Goal: Information Seeking & Learning: Learn about a topic

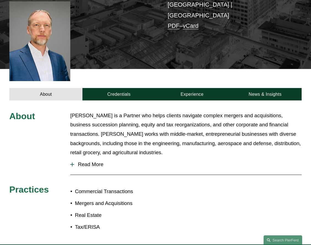
scroll to position [148, 0]
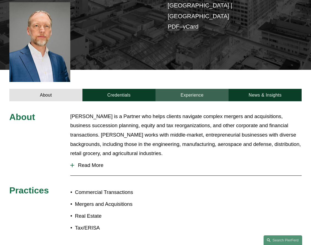
click at [187, 89] on link "Experience" at bounding box center [191, 95] width 73 height 13
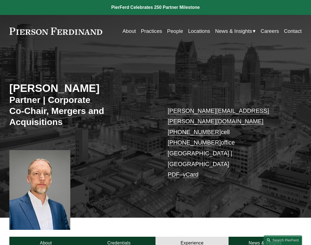
scroll to position [0, 0]
click at [167, 31] on link "People" at bounding box center [175, 31] width 16 height 10
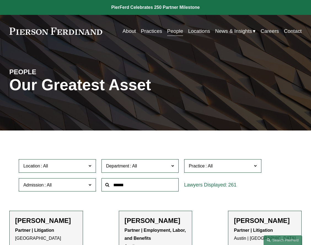
click at [122, 183] on input "text" at bounding box center [139, 184] width 77 height 13
type input "**********"
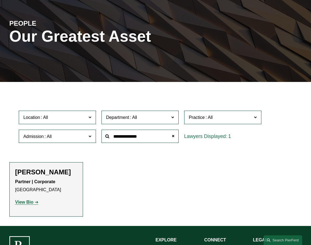
scroll to position [48, 0]
click at [23, 204] on p "View Bio" at bounding box center [46, 202] width 62 height 8
click at [24, 199] on strong "View Bio" at bounding box center [24, 201] width 18 height 5
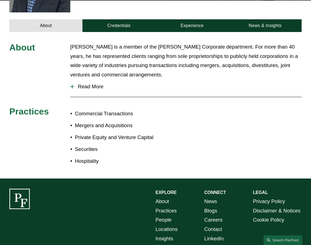
scroll to position [194, 0]
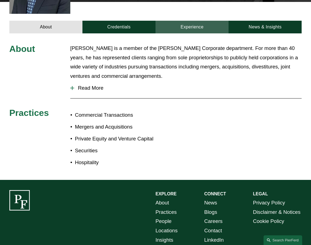
click at [201, 21] on link "Experience" at bounding box center [191, 27] width 73 height 13
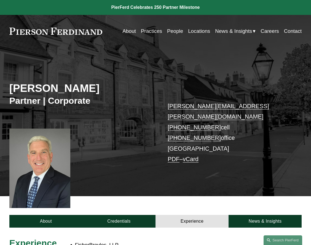
scroll to position [0, 0]
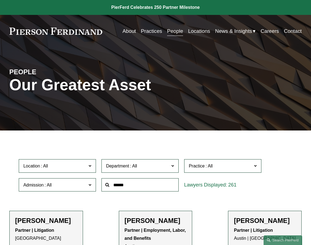
scroll to position [48, 0]
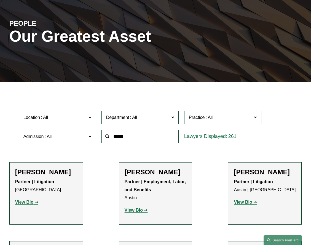
click at [115, 137] on input "text" at bounding box center [139, 135] width 77 height 13
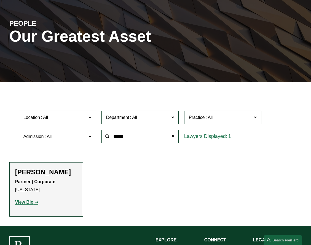
type input "******"
click at [23, 202] on strong "View Bio" at bounding box center [24, 201] width 18 height 5
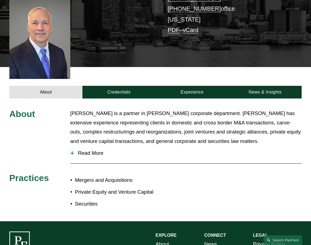
scroll to position [128, 0]
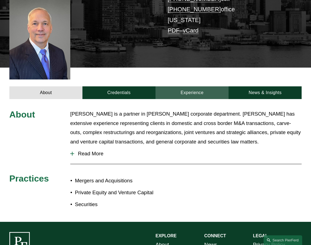
click at [187, 86] on link "Experience" at bounding box center [191, 92] width 73 height 13
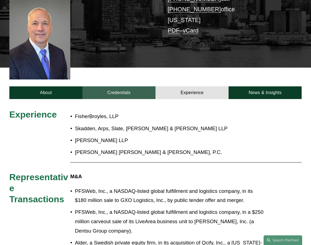
click at [115, 86] on link "Credentials" at bounding box center [118, 92] width 73 height 13
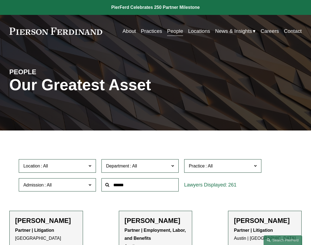
scroll to position [48, 0]
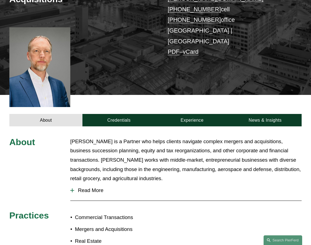
scroll to position [128, 0]
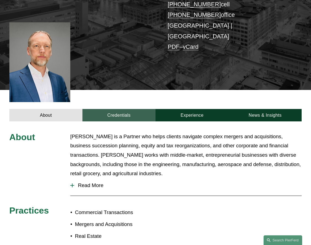
click at [109, 109] on link "Credentials" at bounding box center [118, 115] width 73 height 13
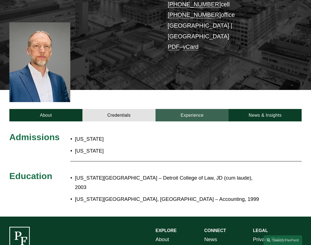
click at [188, 109] on link "Experience" at bounding box center [191, 115] width 73 height 13
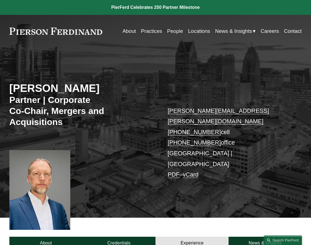
scroll to position [0, 0]
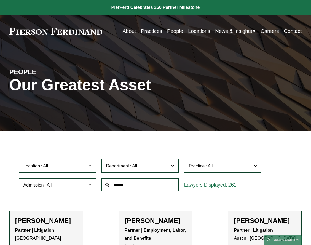
scroll to position [48, 0]
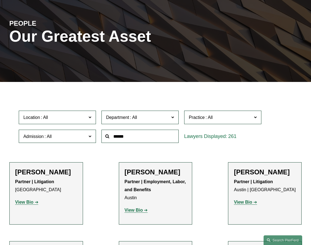
click at [148, 139] on input "text" at bounding box center [139, 135] width 77 height 13
type input "******"
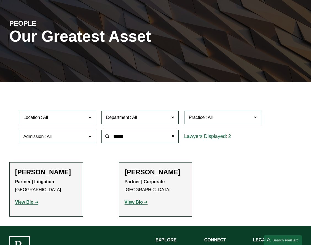
click at [132, 202] on strong "View Bio" at bounding box center [134, 201] width 18 height 5
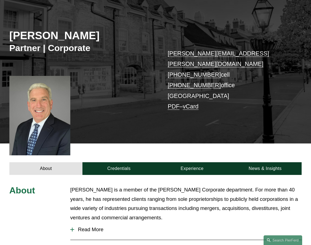
scroll to position [53, 0]
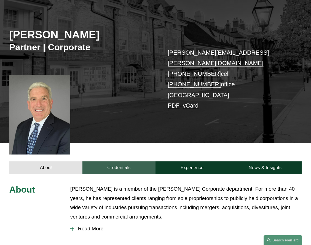
click at [111, 161] on link "Credentials" at bounding box center [118, 167] width 73 height 13
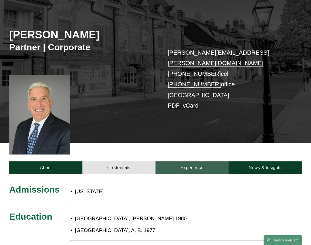
click at [193, 161] on link "Experience" at bounding box center [191, 167] width 73 height 13
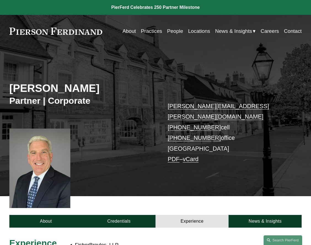
scroll to position [0, 0]
click at [157, 29] on link "Practices" at bounding box center [151, 31] width 21 height 10
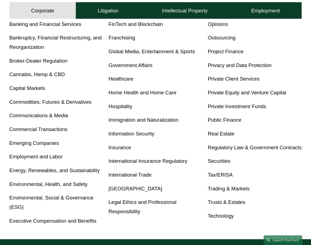
scroll to position [202, 0]
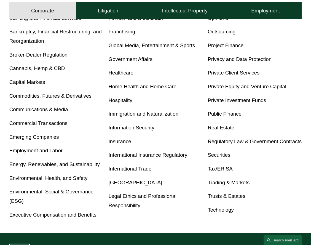
click at [207, 7] on link "Mergers and Acquisitions" at bounding box center [236, 4] width 58 height 6
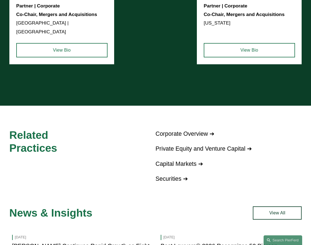
scroll to position [527, 0]
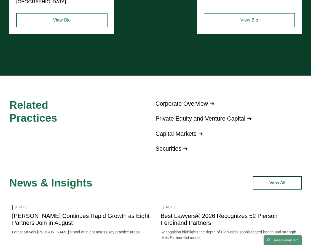
click at [179, 115] on link "Private Equity and Venture Capital ➔" at bounding box center [203, 118] width 96 height 7
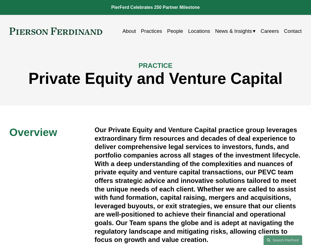
click at [168, 31] on link "People" at bounding box center [175, 31] width 16 height 10
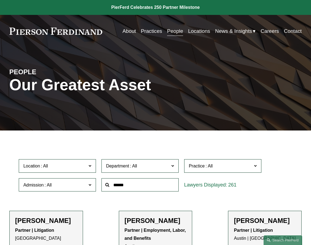
scroll to position [32, 0]
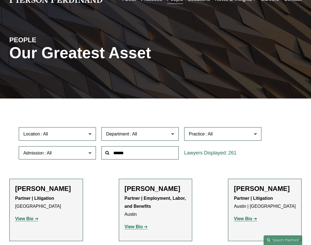
click at [172, 133] on span at bounding box center [172, 133] width 3 height 7
click at [0, 0] on link "Corporate" at bounding box center [0, 0] width 0 height 0
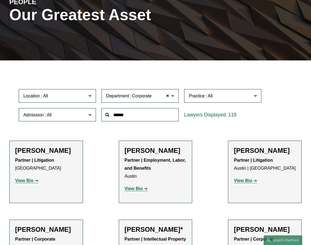
scroll to position [71, 0]
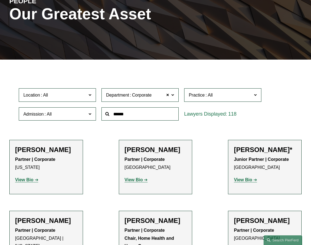
click at [236, 94] on span "Practice" at bounding box center [220, 94] width 63 height 7
click at [0, 0] on link "Mergers and Acquisitions" at bounding box center [0, 0] width 0 height 0
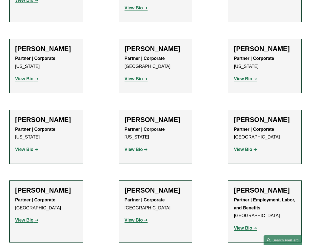
scroll to position [430, 0]
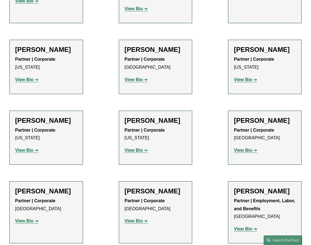
click at [133, 77] on strong "View Bio" at bounding box center [134, 79] width 18 height 5
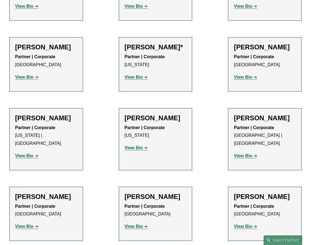
scroll to position [1393, 0]
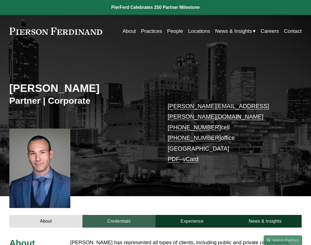
click at [117, 215] on link "Credentials" at bounding box center [118, 221] width 73 height 13
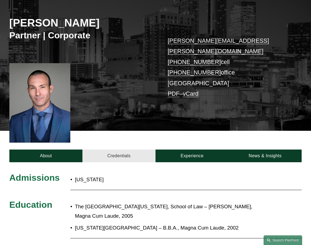
scroll to position [66, 0]
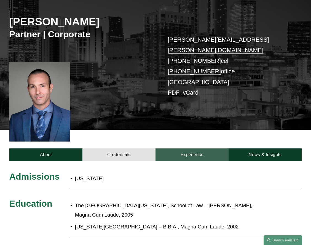
click at [193, 148] on link "Experience" at bounding box center [191, 154] width 73 height 13
